Goal: Check status: Check status

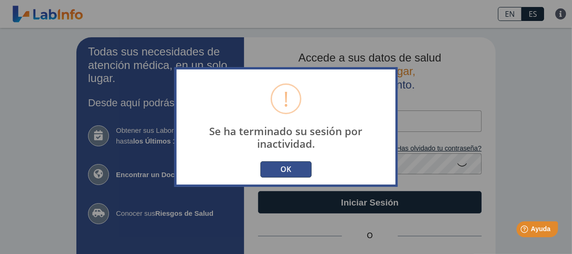
click at [293, 170] on button "OK" at bounding box center [285, 169] width 51 height 16
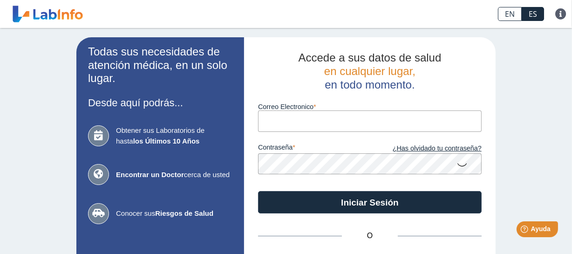
click at [289, 117] on input "Correo Electronico" at bounding box center [370, 120] width 224 height 21
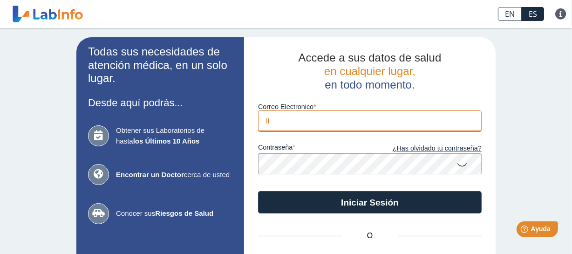
type input "l"
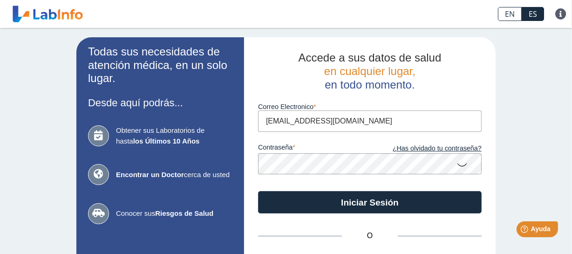
type input "[EMAIL_ADDRESS][DOMAIN_NAME]"
click at [461, 165] on icon at bounding box center [461, 164] width 11 height 18
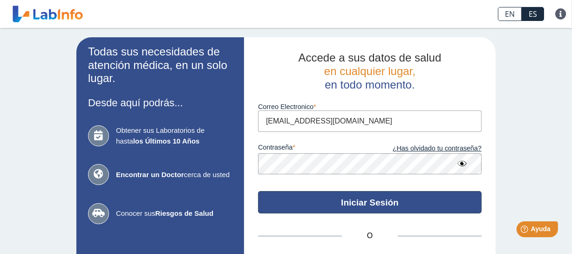
click at [355, 201] on button "Iniciar Sesión" at bounding box center [370, 202] width 224 height 22
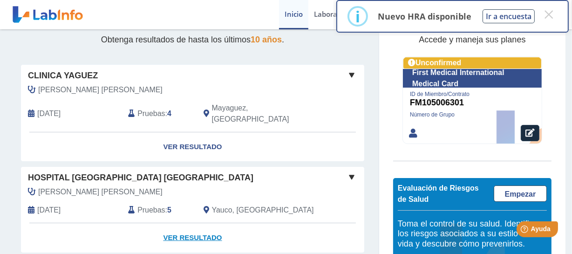
scroll to position [106, 0]
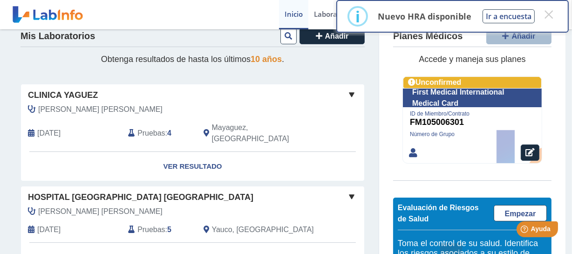
click at [152, 129] on span "Pruebas" at bounding box center [150, 133] width 27 height 11
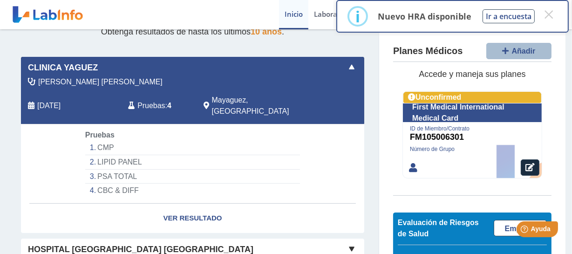
scroll to position [149, 0]
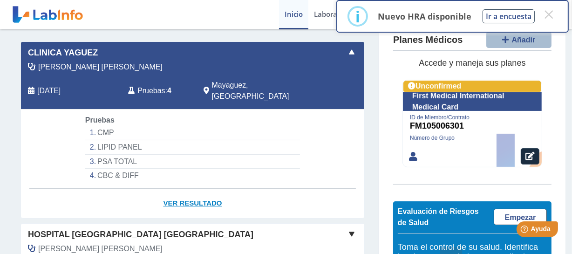
click at [170, 190] on link "Ver Resultado" at bounding box center [192, 203] width 343 height 29
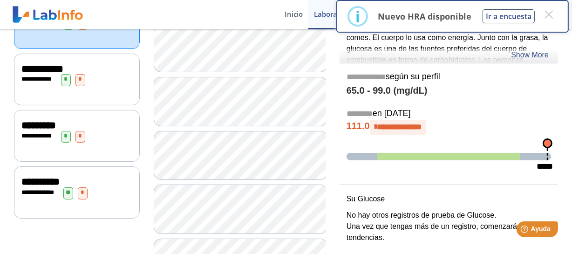
scroll to position [106, 0]
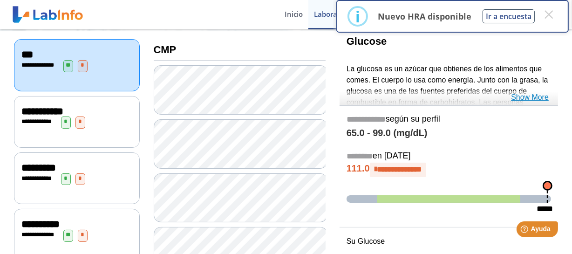
click at [528, 94] on link "Show More" at bounding box center [530, 97] width 38 height 11
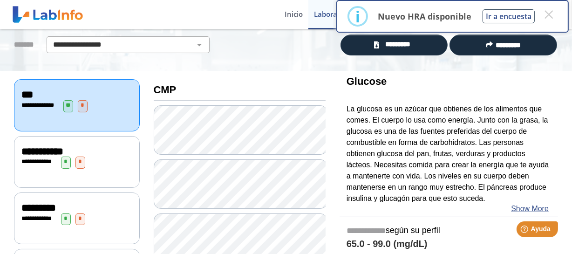
scroll to position [120, 0]
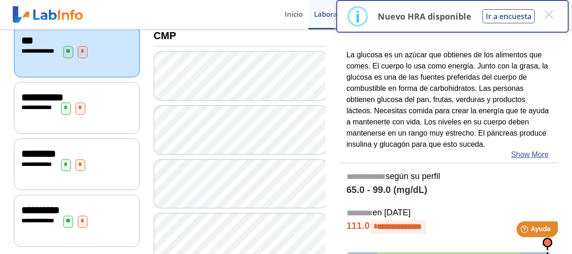
click at [33, 95] on span "**********" at bounding box center [42, 97] width 42 height 10
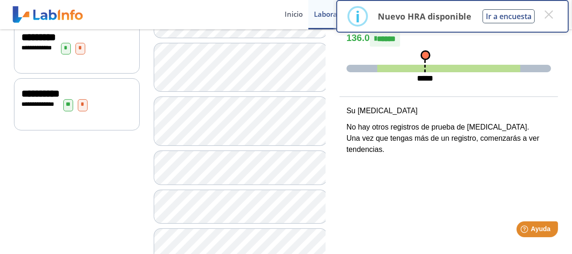
scroll to position [184, 0]
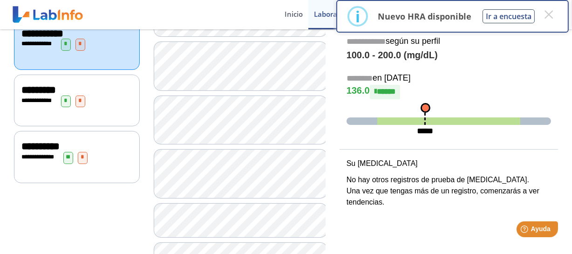
click at [33, 97] on span "**********" at bounding box center [39, 100] width 26 height 6
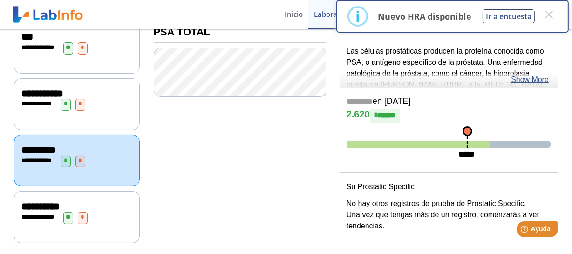
scroll to position [127, 0]
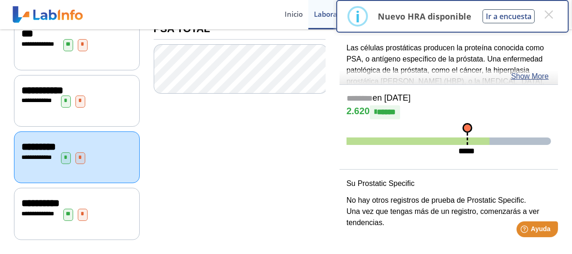
click at [38, 210] on span "**********" at bounding box center [41, 213] width 26 height 6
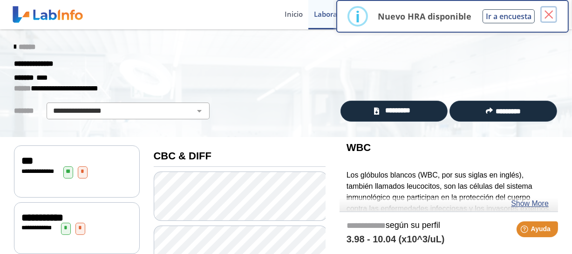
click at [549, 16] on button "×" at bounding box center [548, 14] width 17 height 17
